Goal: Task Accomplishment & Management: Use online tool/utility

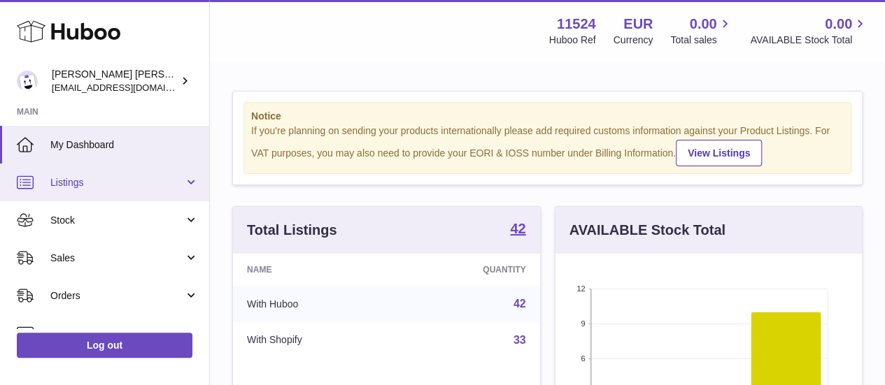
scroll to position [218, 306]
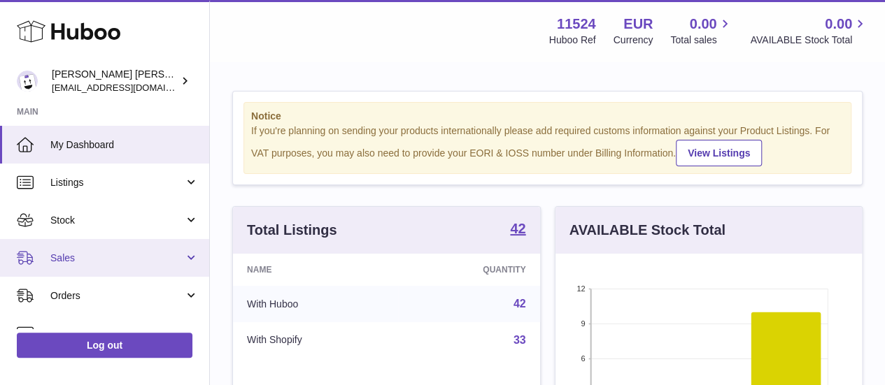
click at [87, 256] on span "Sales" at bounding box center [117, 258] width 134 height 13
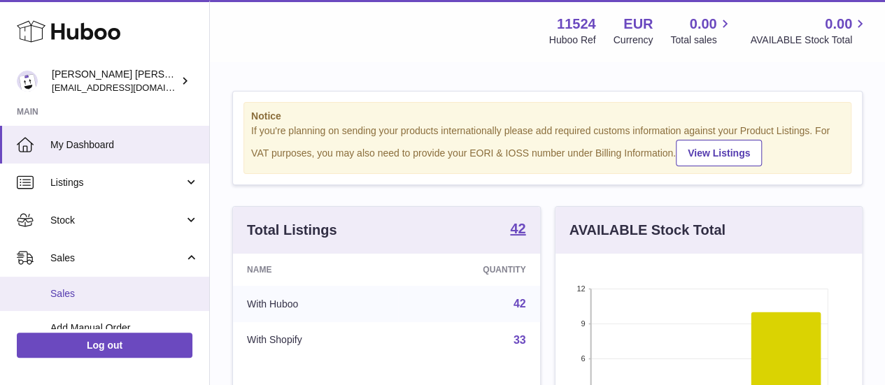
click at [96, 284] on link "Sales" at bounding box center [104, 294] width 209 height 34
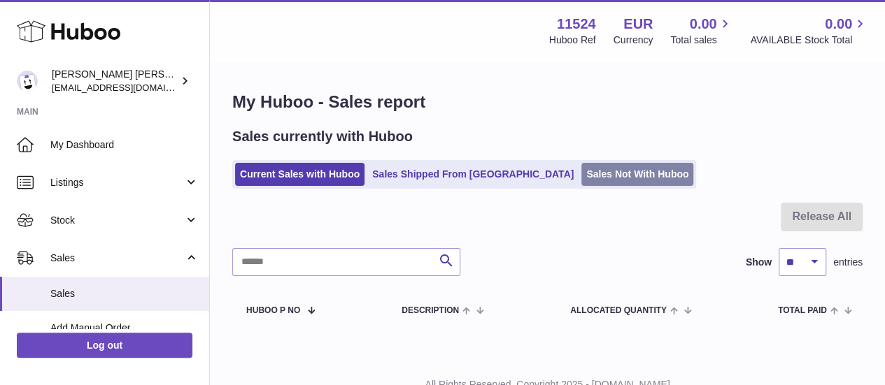
click at [593, 166] on link "Sales Not With Huboo" at bounding box center [637, 174] width 112 height 23
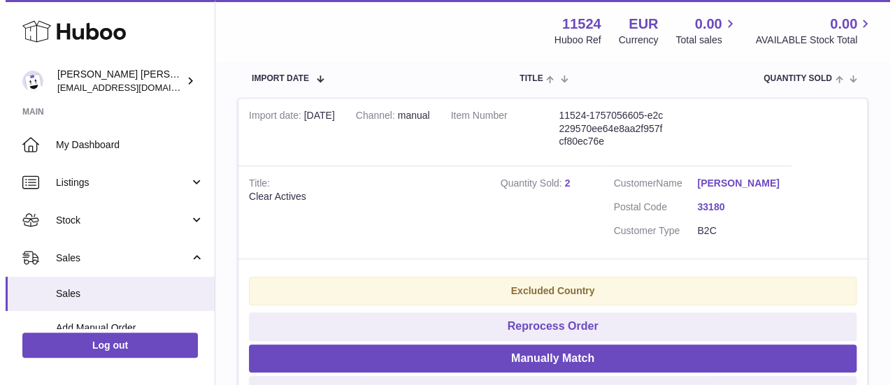
scroll to position [288, 0]
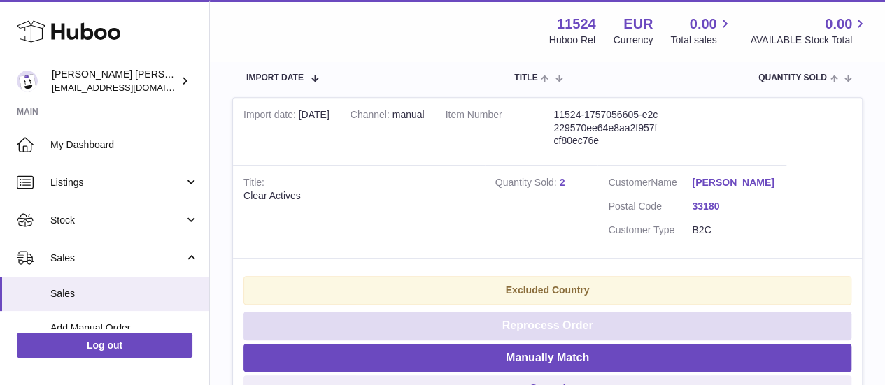
click at [557, 334] on button "Reprocess Order" at bounding box center [547, 326] width 608 height 29
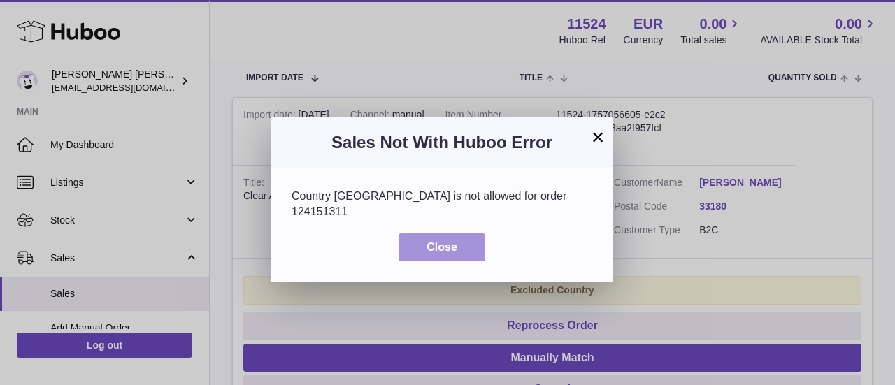
click at [455, 243] on button "Close" at bounding box center [442, 248] width 87 height 29
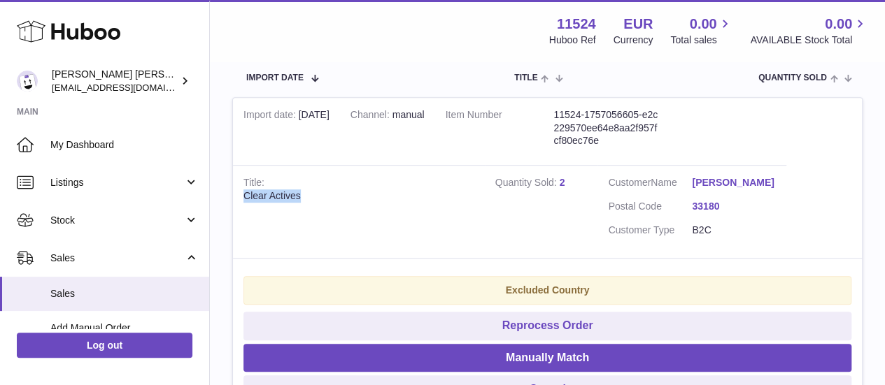
drag, startPoint x: 332, startPoint y: 202, endPoint x: 239, endPoint y: 196, distance: 92.5
click at [239, 196] on td "Title Clear Actives" at bounding box center [359, 211] width 252 height 93
copy div "Clear Actives"
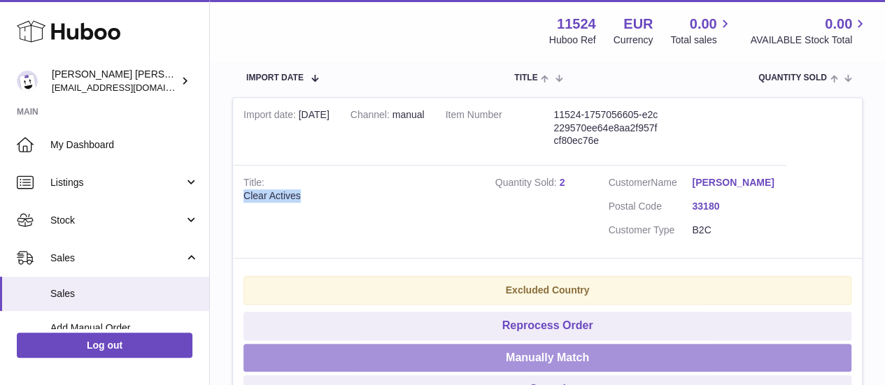
click at [432, 370] on button "Manually Match" at bounding box center [547, 358] width 608 height 29
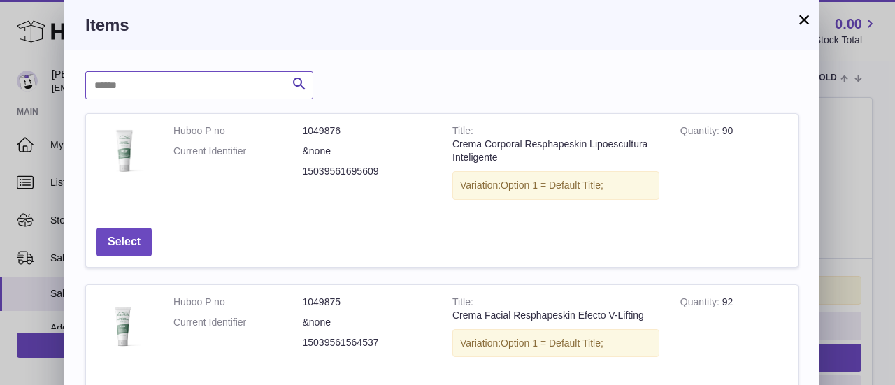
click at [262, 85] on input "text" at bounding box center [199, 85] width 228 height 28
paste input "**********"
type input "**********"
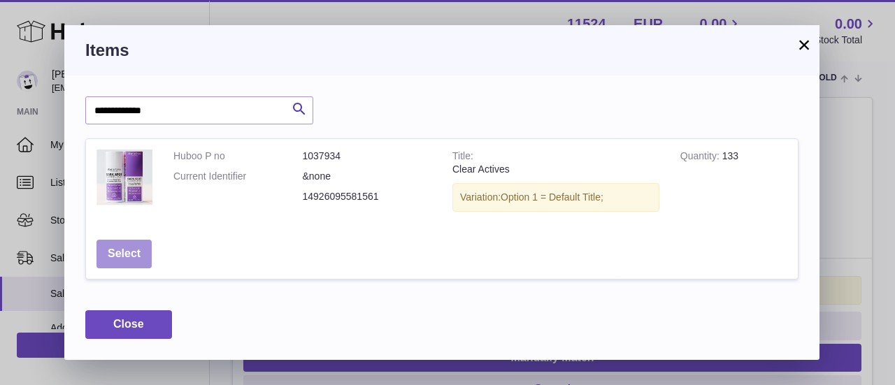
click at [138, 248] on button "Select" at bounding box center [124, 254] width 55 height 29
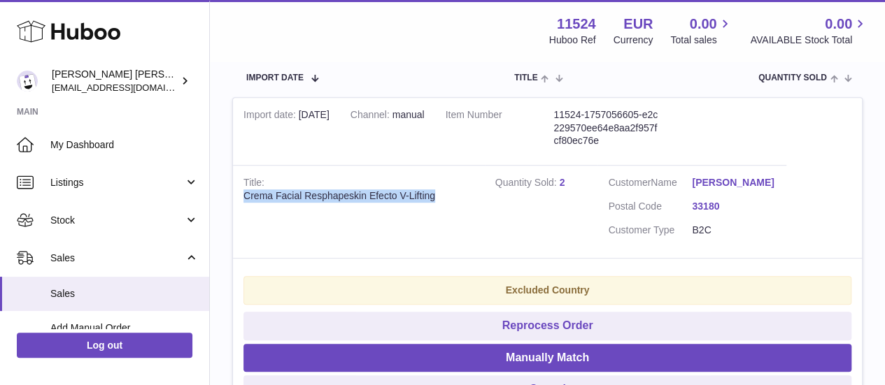
drag, startPoint x: 474, startPoint y: 195, endPoint x: 236, endPoint y: 201, distance: 237.9
click at [236, 201] on td "Title Crema Facial Resphapeskin Efecto V-Lifting" at bounding box center [359, 211] width 252 height 93
copy div "Crema Facial Resphapeskin Efecto V-Lifting"
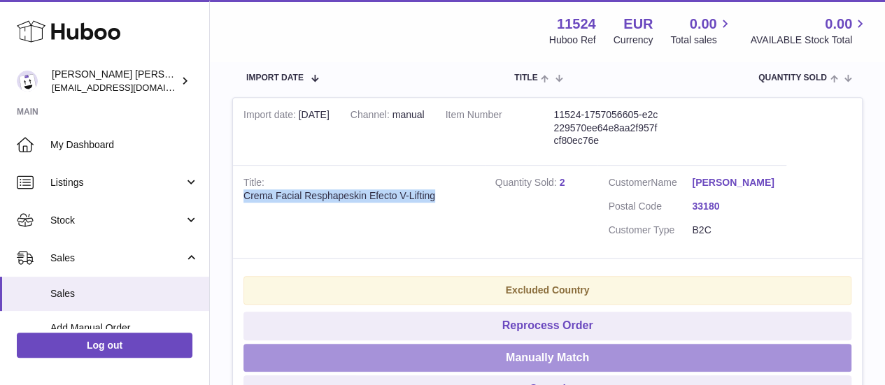
click at [425, 370] on button "Manually Match" at bounding box center [547, 358] width 608 height 29
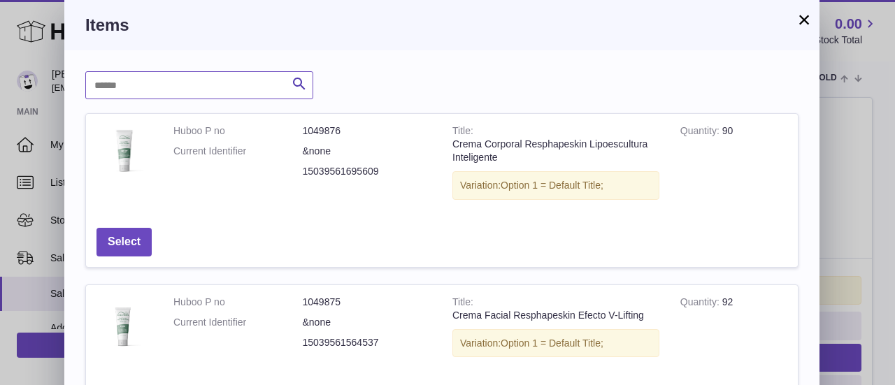
paste input "**********"
click at [222, 92] on input "text" at bounding box center [199, 85] width 228 height 28
type input "**********"
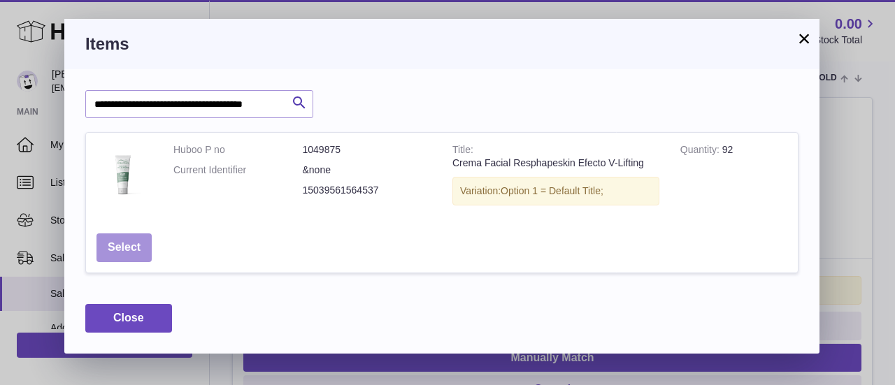
scroll to position [0, 0]
click at [120, 259] on button "Select" at bounding box center [124, 248] width 55 height 29
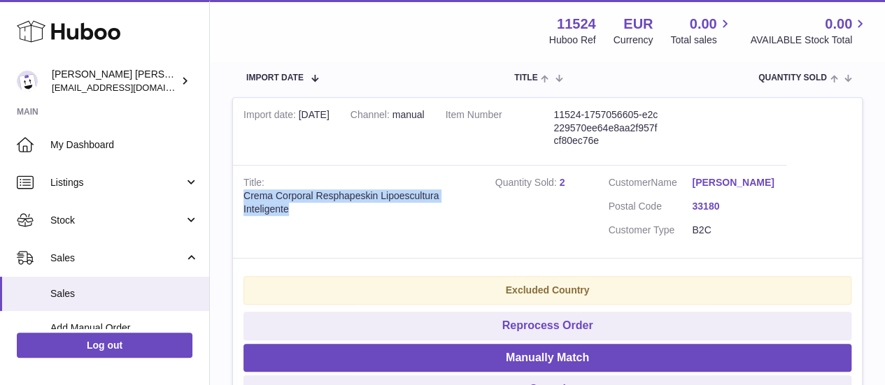
drag, startPoint x: 304, startPoint y: 210, endPoint x: 241, endPoint y: 194, distance: 65.0
click at [241, 194] on td "Title Crema Corporal Resphapeskin Lipoescultura Inteligente" at bounding box center [359, 211] width 252 height 93
copy div "Crema Corporal Resphapeskin Lipoescultura Inteligente"
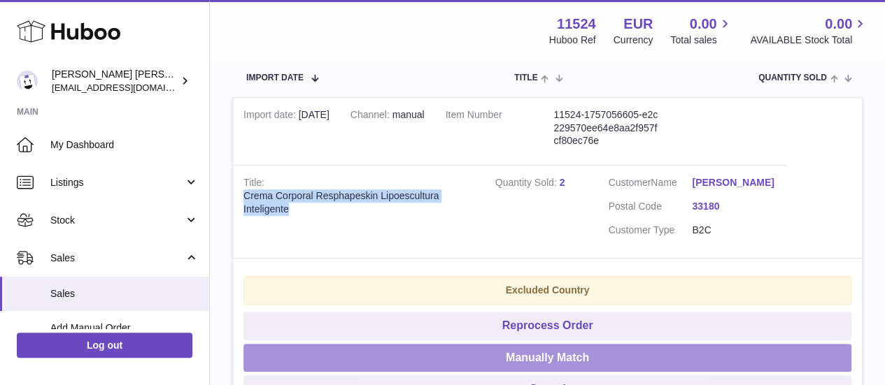
click at [404, 366] on button "Manually Match" at bounding box center [547, 358] width 608 height 29
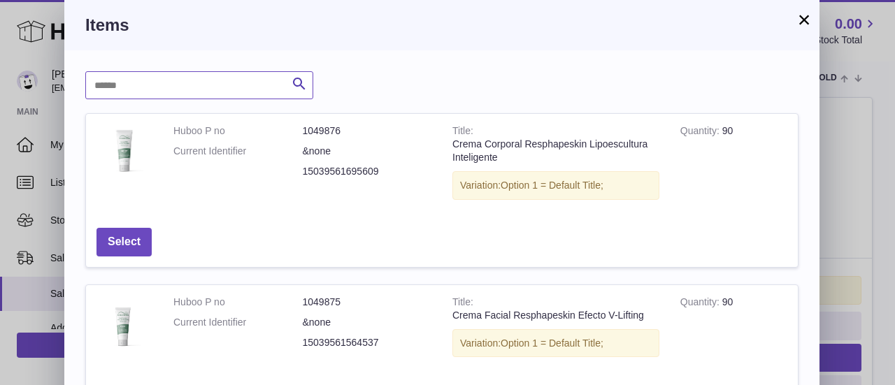
paste input "**********"
click at [233, 78] on input "**********" at bounding box center [199, 85] width 228 height 28
type input "**********"
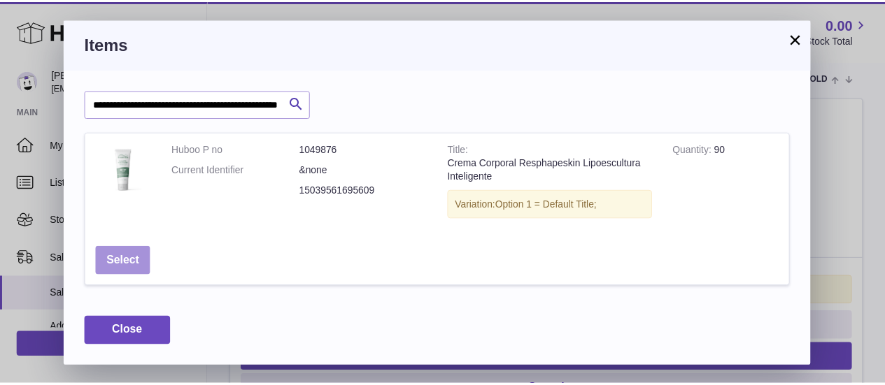
scroll to position [0, 0]
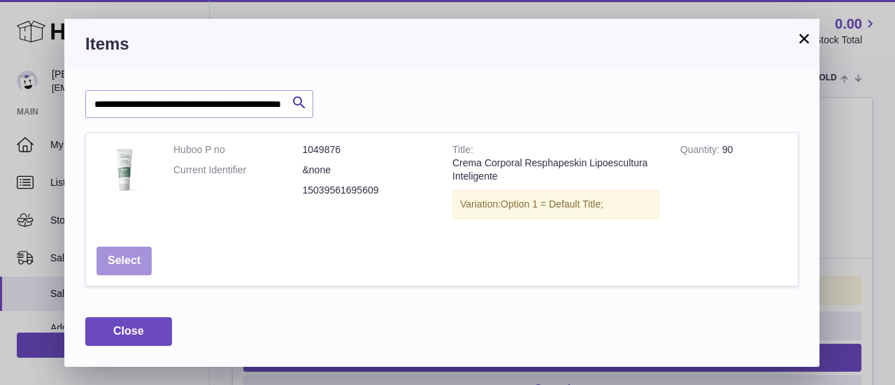
click at [141, 255] on button "Select" at bounding box center [124, 261] width 55 height 29
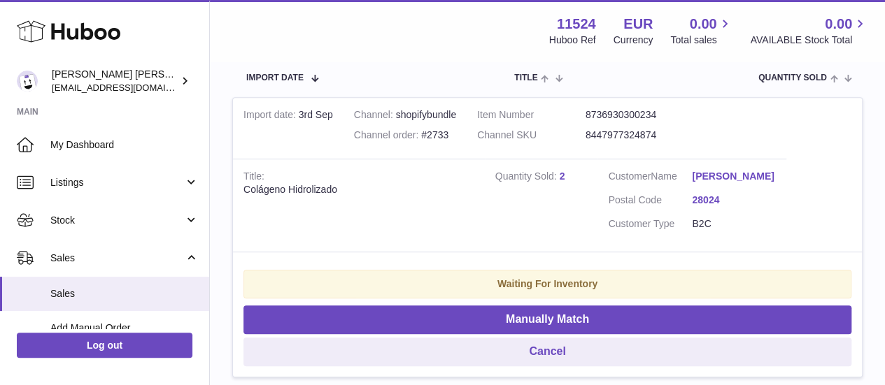
click at [402, 217] on td "Title Colágeno Hidrolizado" at bounding box center [359, 205] width 252 height 93
drag, startPoint x: 368, startPoint y: 190, endPoint x: 233, endPoint y: 192, distance: 135.0
click at [233, 192] on td "Title Colágeno Hidrolizado" at bounding box center [359, 205] width 252 height 93
copy div "Colágeno Hidrolizado"
click at [559, 202] on td "Quantity Sold 2" at bounding box center [541, 205] width 113 height 93
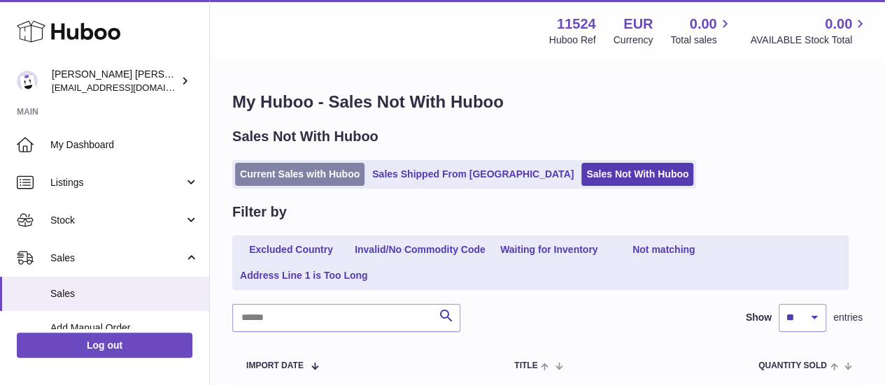
drag, startPoint x: 306, startPoint y: 148, endPoint x: 304, endPoint y: 163, distance: 15.5
click at [304, 163] on div "Sales Not With Huboo Current Sales with Huboo Sales Shipped From Huboo Sales No…" at bounding box center [547, 158] width 630 height 62
click at [304, 163] on link "Current Sales with Huboo" at bounding box center [299, 174] width 129 height 23
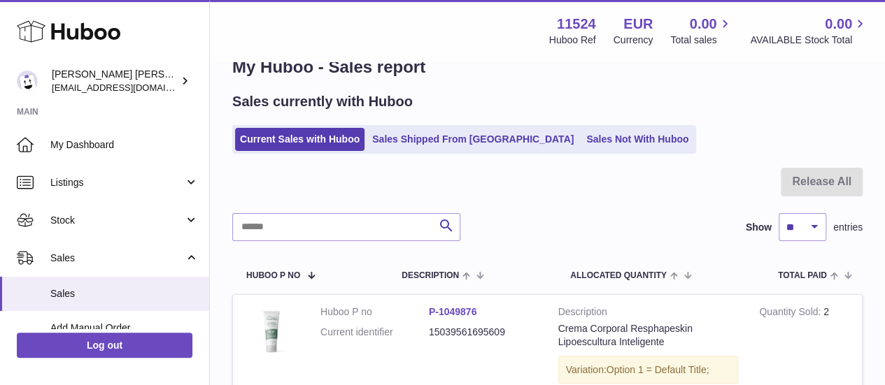
scroll to position [35, 0]
click at [581, 150] on link "Sales Not With Huboo" at bounding box center [637, 139] width 112 height 23
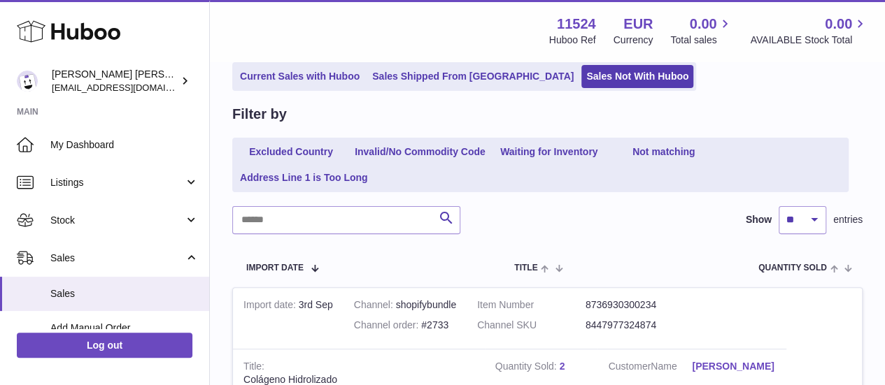
scroll to position [80, 0]
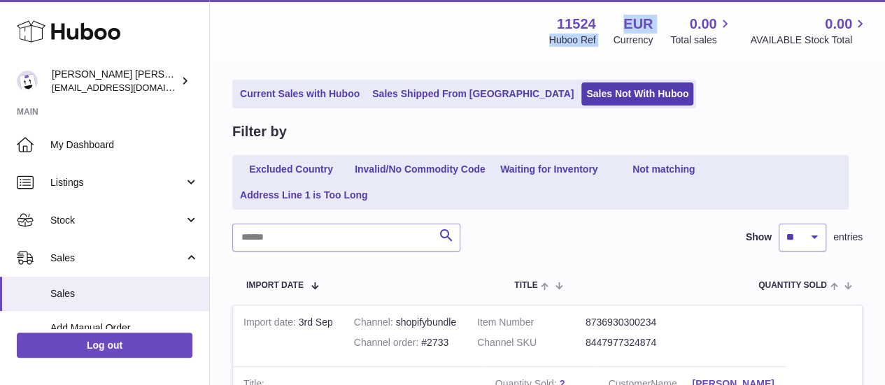
drag, startPoint x: 595, startPoint y: 24, endPoint x: 534, endPoint y: 25, distance: 61.6
click at [534, 25] on div "11524 Huboo Ref EUR Currency 0.00 Total sales 0.00 AVAILABLE Stock Total" at bounding box center [700, 31] width 336 height 32
click at [532, 26] on div "11524 Huboo Ref EUR Currency 0.00 Total sales 0.00 AVAILABLE Stock Total" at bounding box center [700, 31] width 336 height 32
drag, startPoint x: 598, startPoint y: 24, endPoint x: 536, endPoint y: 22, distance: 62.3
click at [536, 22] on div "11524 Huboo Ref EUR Currency 0.00 Total sales 0.00 AVAILABLE Stock Total" at bounding box center [700, 31] width 336 height 32
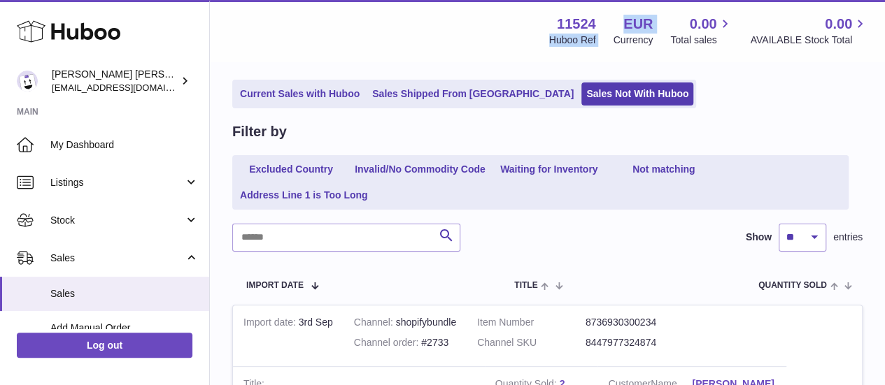
click at [549, 22] on div "11524 Huboo Ref" at bounding box center [572, 31] width 47 height 32
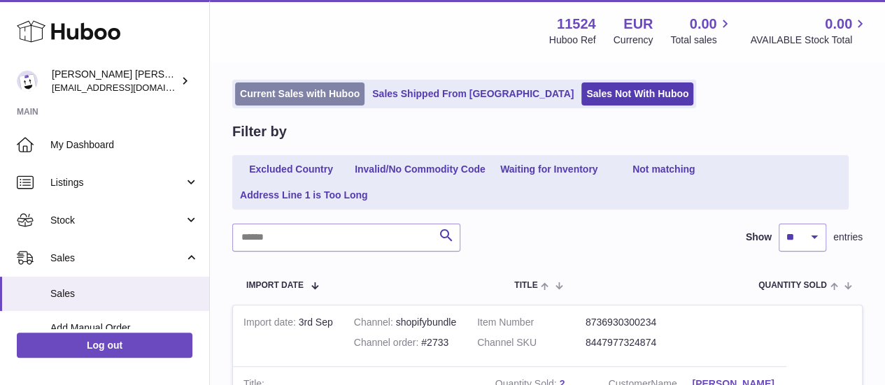
click at [348, 88] on link "Current Sales with Huboo" at bounding box center [299, 94] width 129 height 23
